Goal: Answer question/provide support

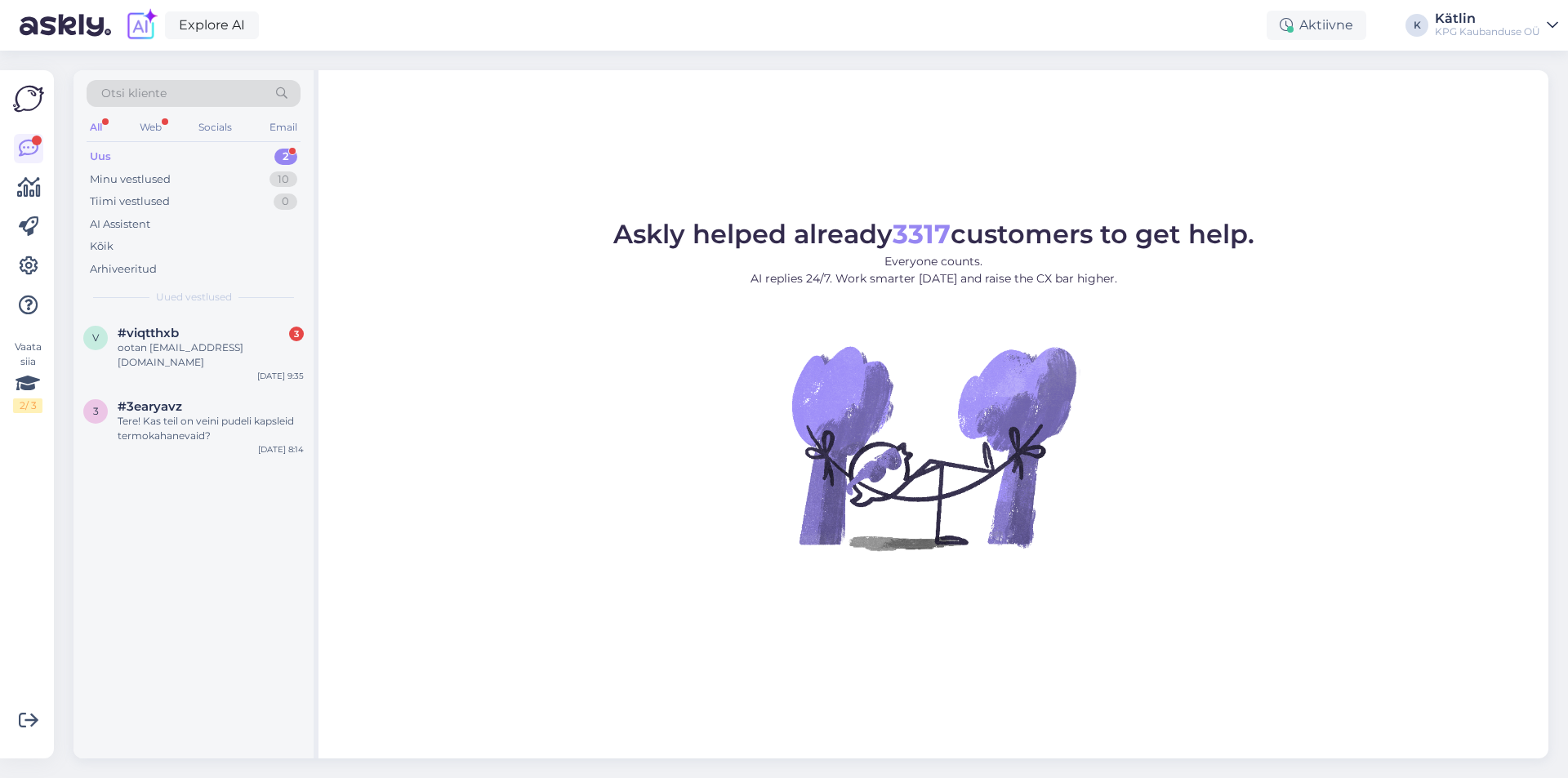
click at [222, 338] on div "#viqtthxb 3" at bounding box center [210, 334] width 186 height 15
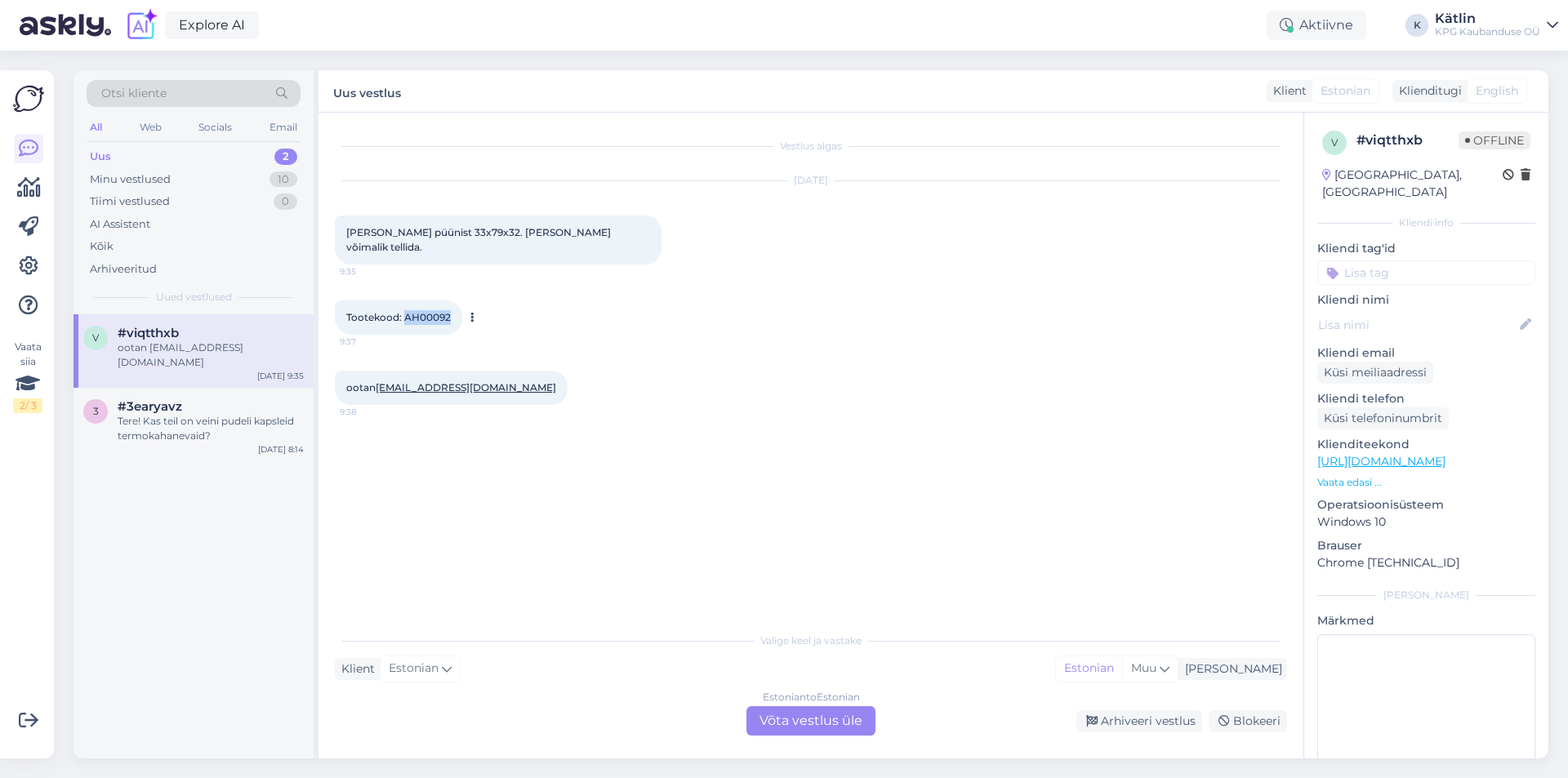
drag, startPoint x: 405, startPoint y: 299, endPoint x: 465, endPoint y: 301, distance: 60.0
click at [452, 302] on div "Tootekood: AH00092 9:37" at bounding box center [398, 317] width 127 height 34
copy span "AH00092"
click at [826, 718] on div "Estonian to Estonian Võta vestlus üle" at bounding box center [811, 720] width 129 height 29
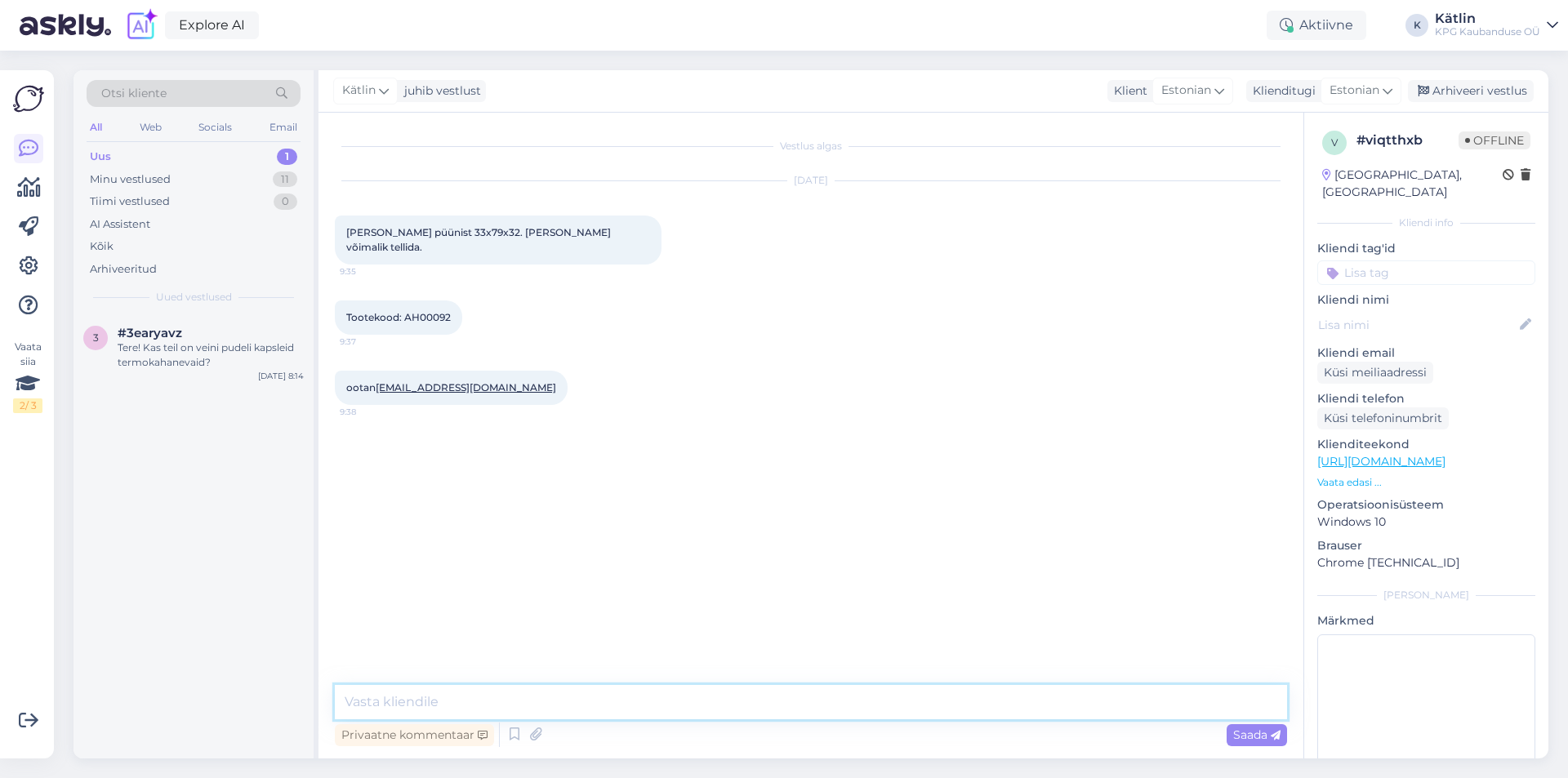
click at [717, 692] on textarea at bounding box center [810, 702] width 952 height 34
type textarea "Tere! Kahjuks on see [PERSON_NAME] täiesti otsas/läbimüüdud. Juurde tulemas ei …"
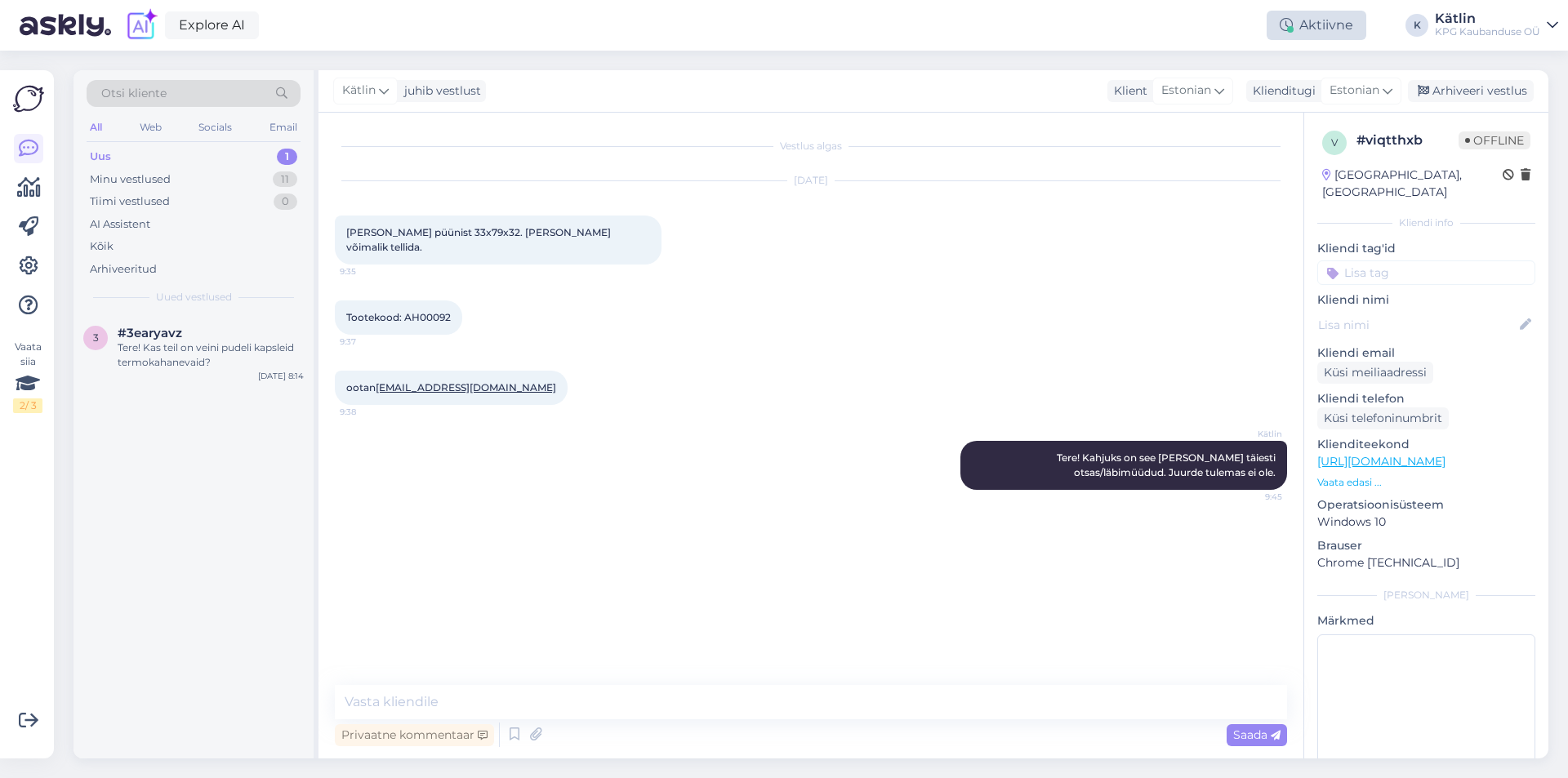
click at [1332, 21] on div "Aktiivne" at bounding box center [1316, 25] width 100 height 29
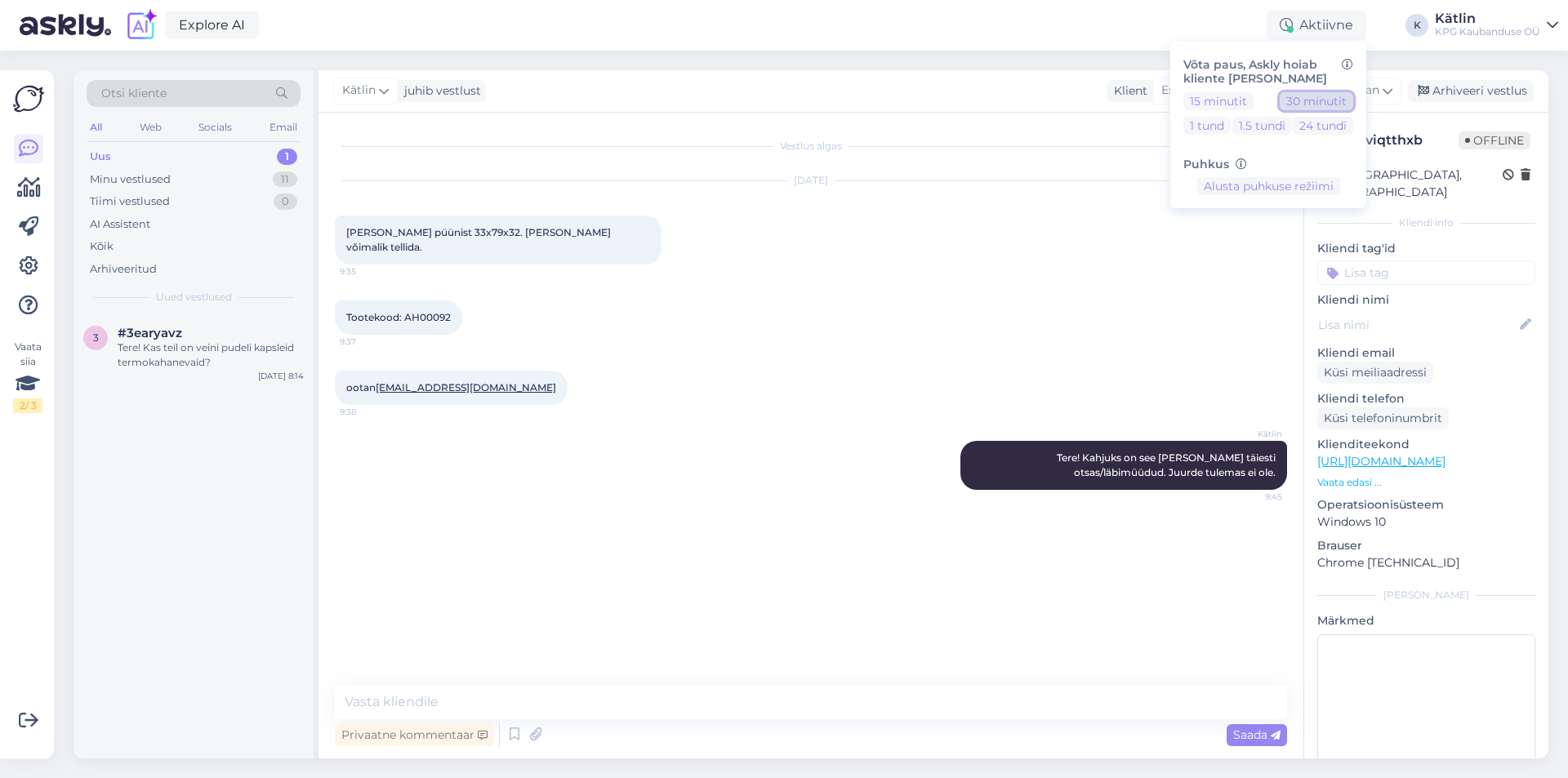
click at [1299, 102] on button "30 minutit" at bounding box center [1316, 101] width 74 height 18
